Goal: Task Accomplishment & Management: Manage account settings

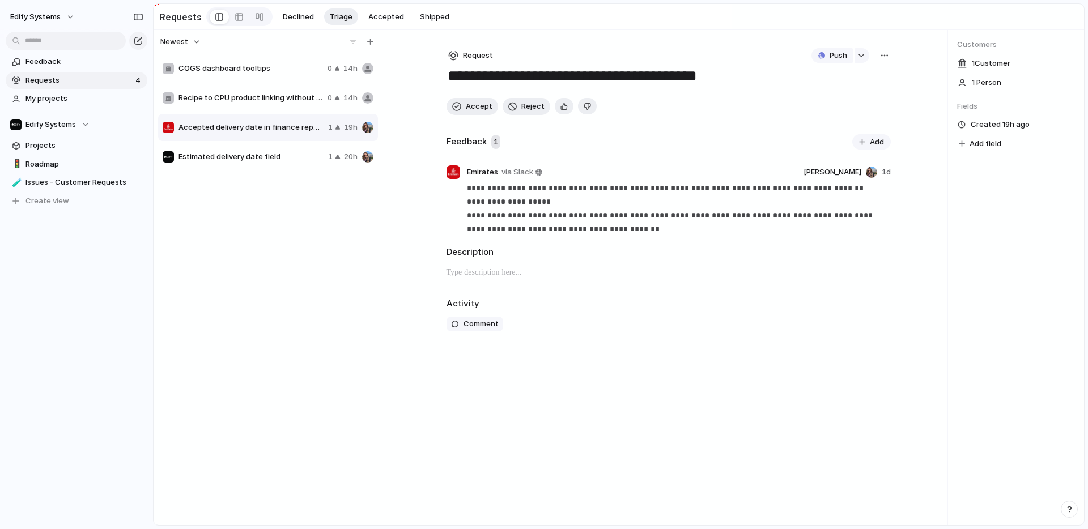
click at [237, 100] on span "Recipe to CPU product linking without Production requirement" at bounding box center [250, 97] width 144 height 11
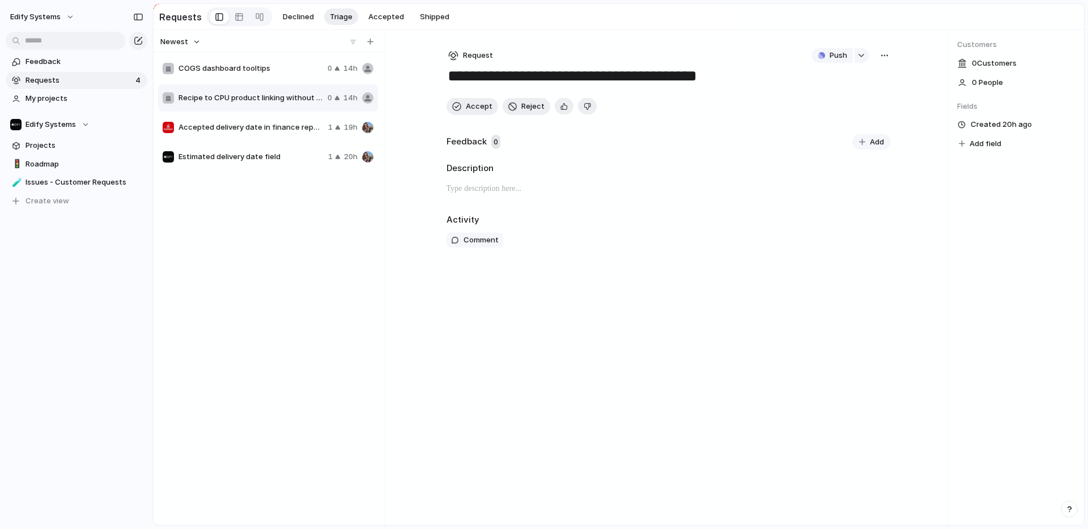
click at [517, 320] on div "**********" at bounding box center [668, 277] width 480 height 495
click at [54, 79] on span "Requests" at bounding box center [78, 80] width 107 height 11
click at [57, 57] on span "Feedback" at bounding box center [84, 61] width 118 height 11
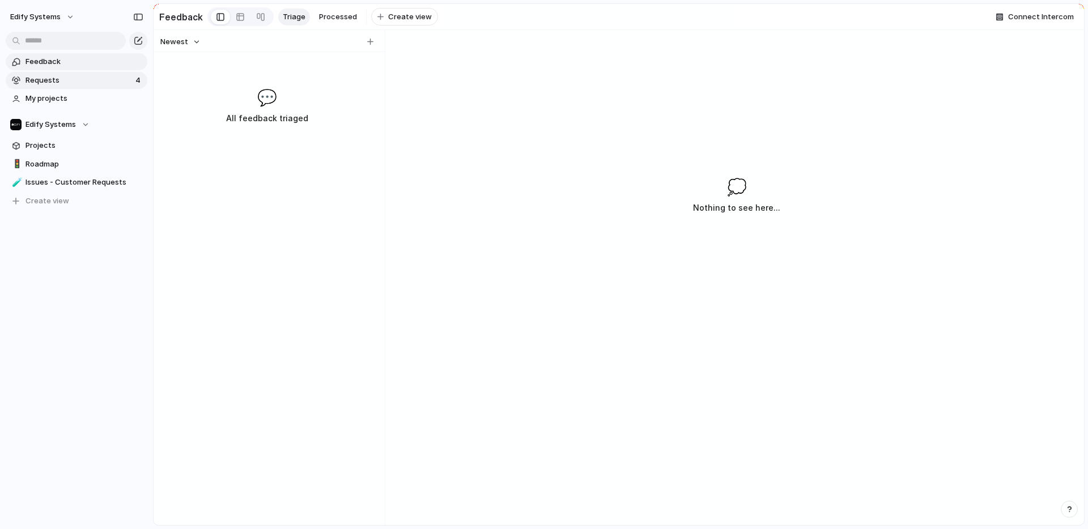
click at [76, 78] on span "Requests" at bounding box center [78, 80] width 107 height 11
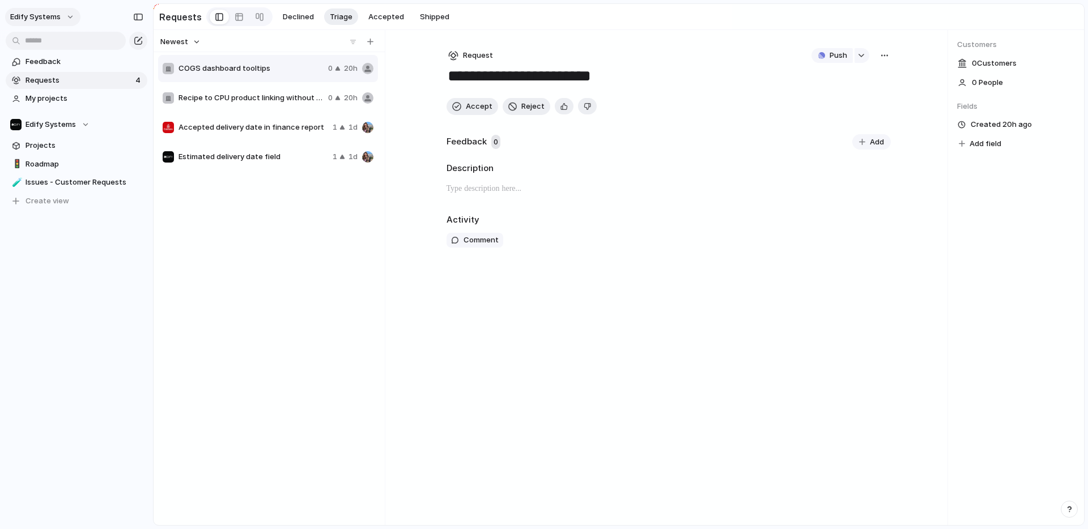
click at [68, 18] on button "Edify Systems" at bounding box center [42, 17] width 75 height 18
click at [60, 38] on li "Settings" at bounding box center [55, 42] width 94 height 18
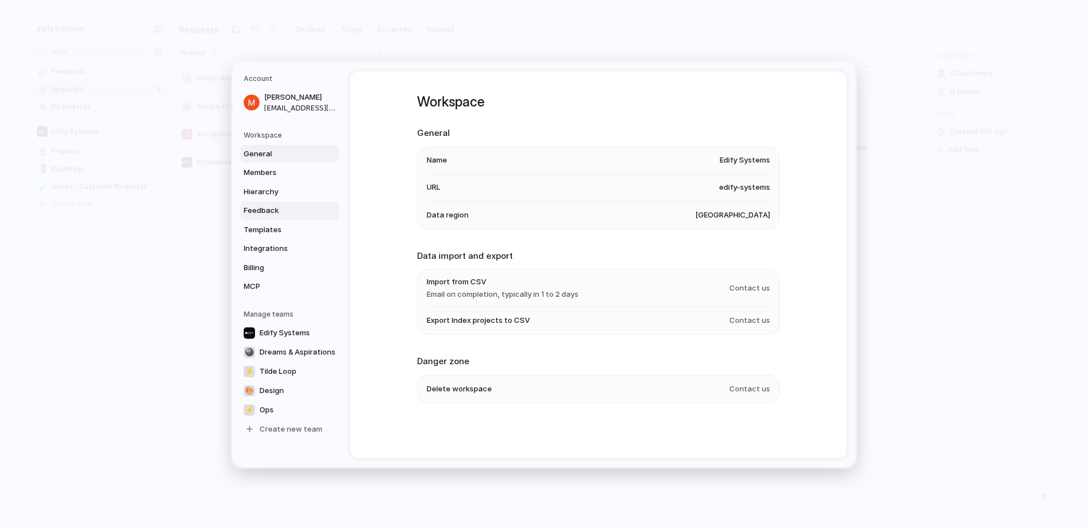
click at [271, 209] on span "Feedback" at bounding box center [280, 210] width 73 height 11
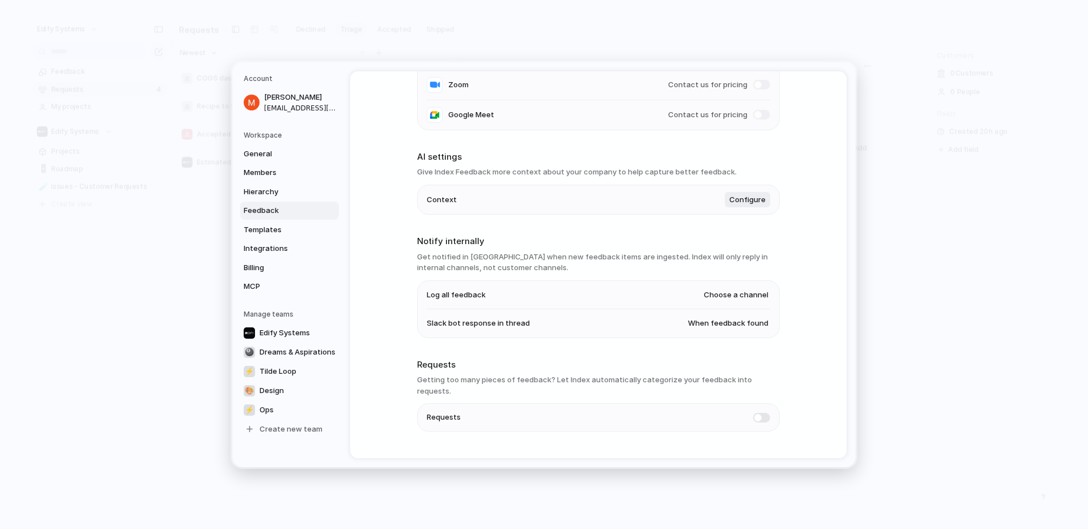
scroll to position [194, 0]
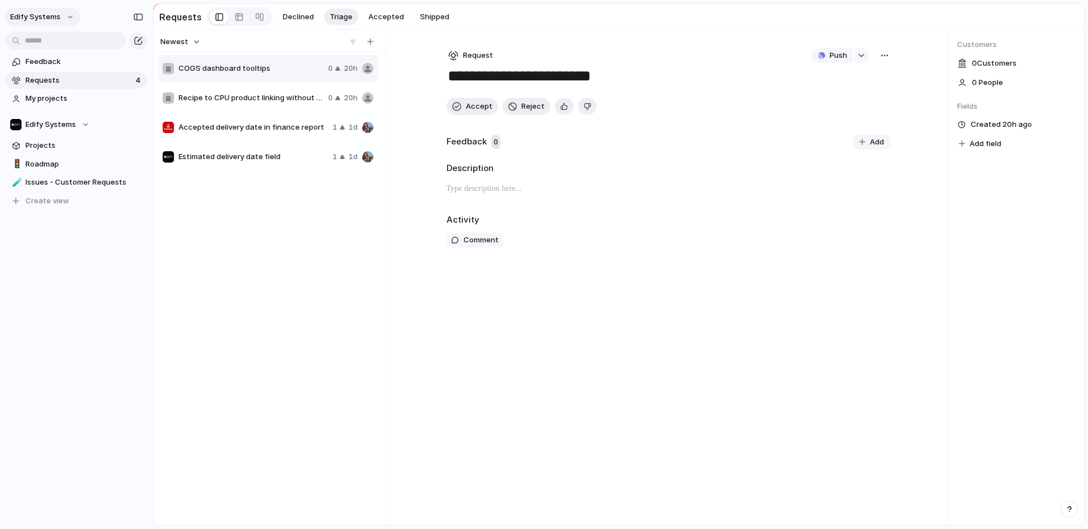
click at [57, 16] on span "Edify Systems" at bounding box center [35, 16] width 50 height 11
click at [53, 39] on span "Settings" at bounding box center [41, 42] width 31 height 11
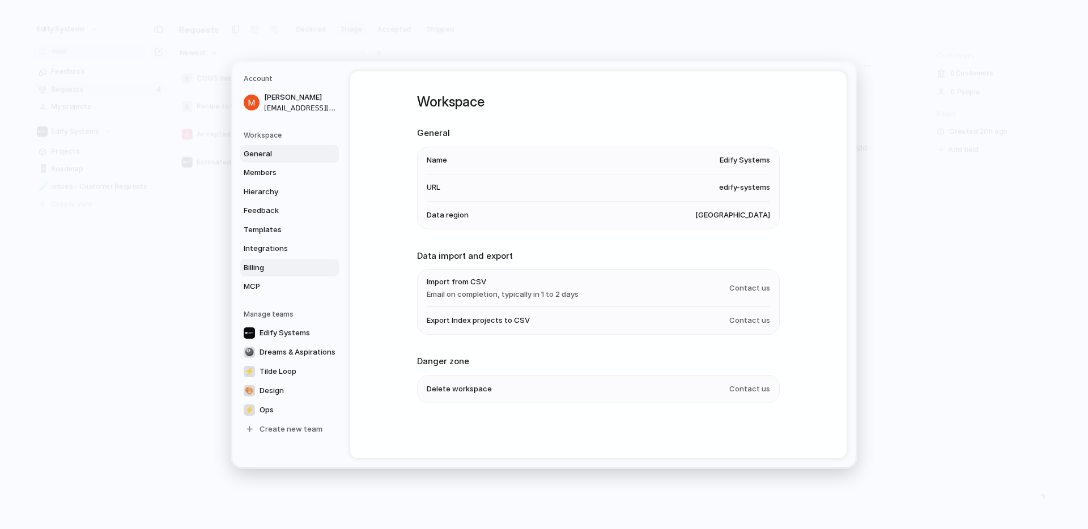
click at [261, 265] on span "Billing" at bounding box center [280, 267] width 73 height 11
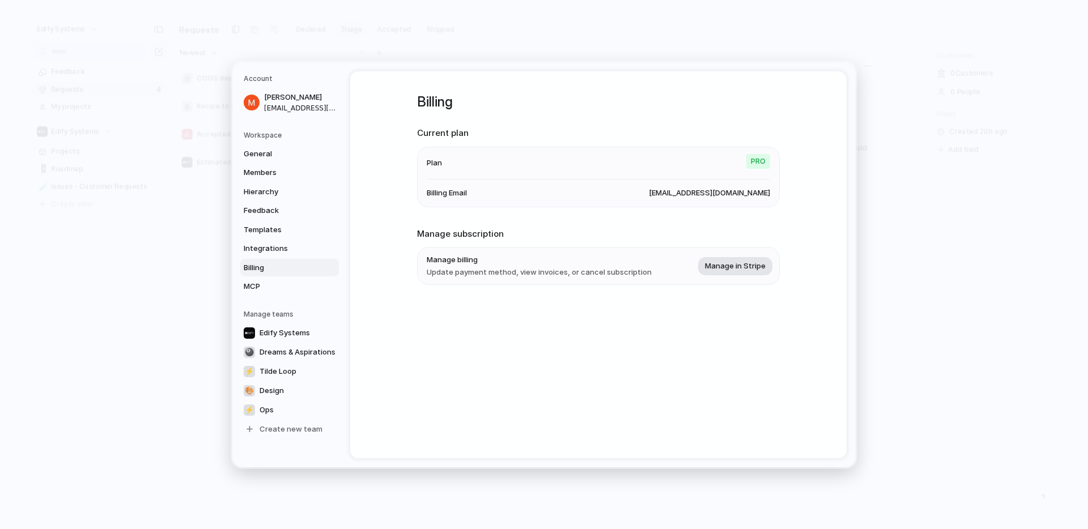
click at [744, 260] on button "Manage in Stripe" at bounding box center [735, 266] width 74 height 18
click at [460, 194] on span "Billing Email" at bounding box center [447, 192] width 40 height 11
drag, startPoint x: 726, startPoint y: 194, endPoint x: 759, endPoint y: 194, distance: 32.3
click at [759, 194] on span "[EMAIL_ADDRESS][DOMAIN_NAME]" at bounding box center [709, 192] width 121 height 11
click at [760, 193] on span "[EMAIL_ADDRESS][DOMAIN_NAME]" at bounding box center [709, 192] width 121 height 11
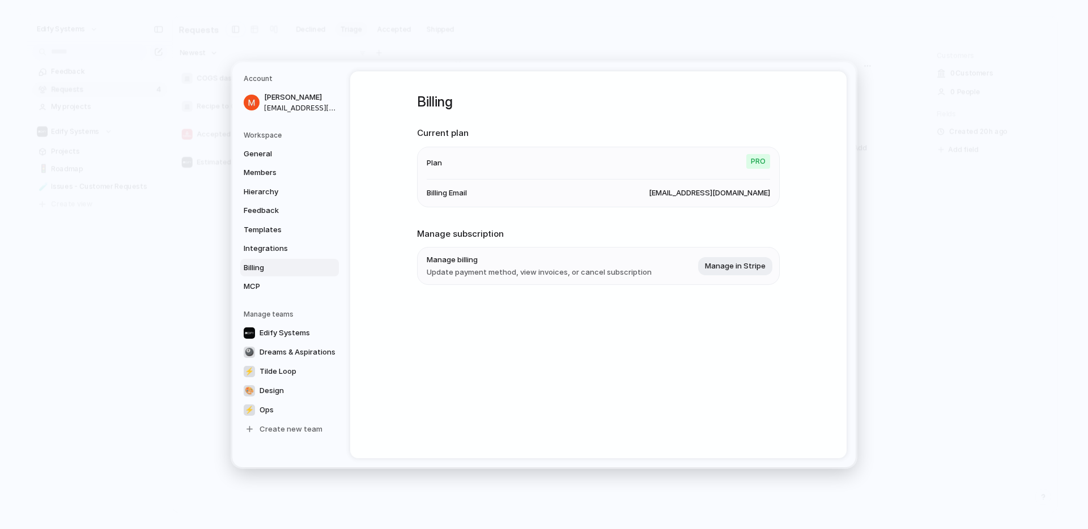
drag, startPoint x: 708, startPoint y: 192, endPoint x: 752, endPoint y: 186, distance: 45.1
click at [752, 186] on li "Billing Email [EMAIL_ADDRESS][DOMAIN_NAME]" at bounding box center [598, 192] width 343 height 27
drag, startPoint x: 726, startPoint y: 195, endPoint x: 578, endPoint y: 192, distance: 148.5
click at [598, 193] on li "Billing Email [EMAIL_ADDRESS][DOMAIN_NAME]" at bounding box center [598, 192] width 343 height 27
click at [731, 188] on span "[EMAIL_ADDRESS][DOMAIN_NAME]" at bounding box center [709, 192] width 121 height 11
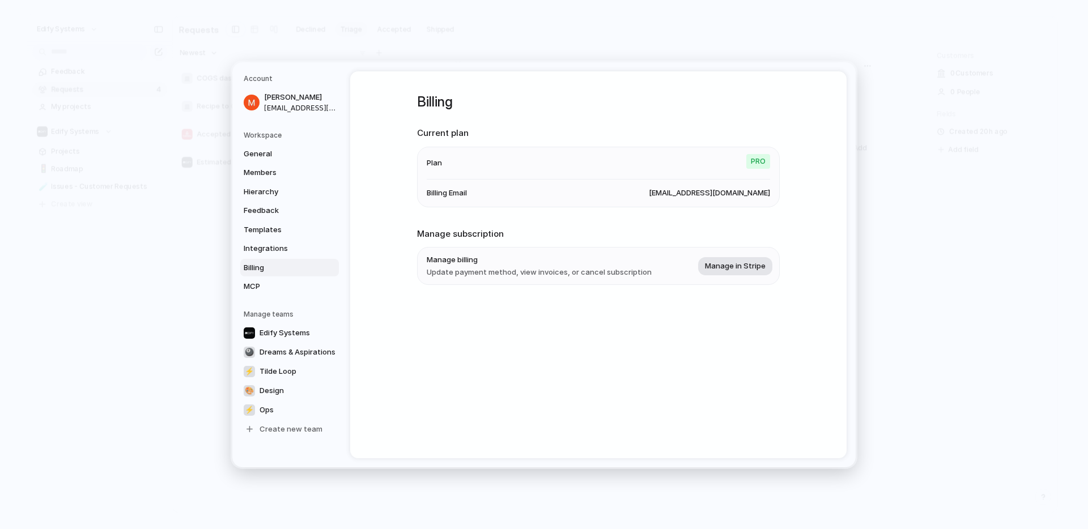
click at [734, 267] on span "Manage in Stripe" at bounding box center [735, 265] width 61 height 11
